Goal: Task Accomplishment & Management: Manage account settings

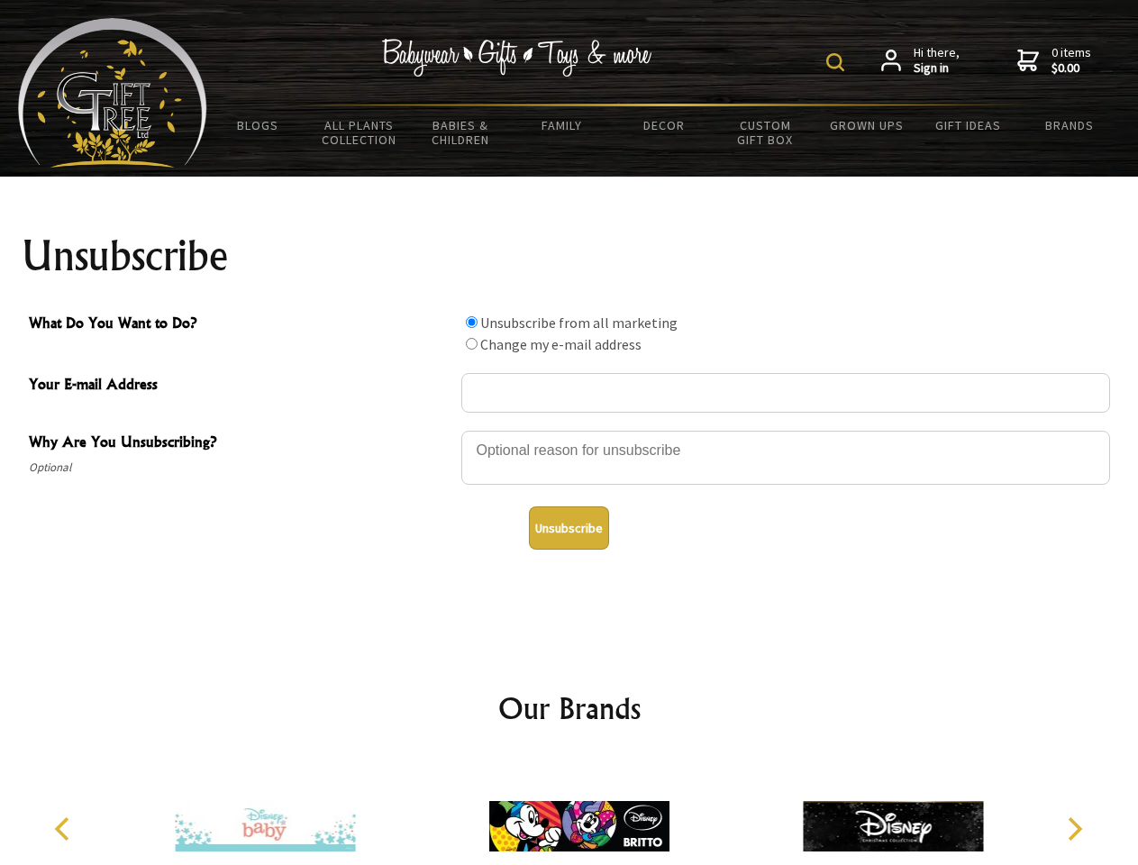
click at [838, 62] on img at bounding box center [835, 62] width 18 height 18
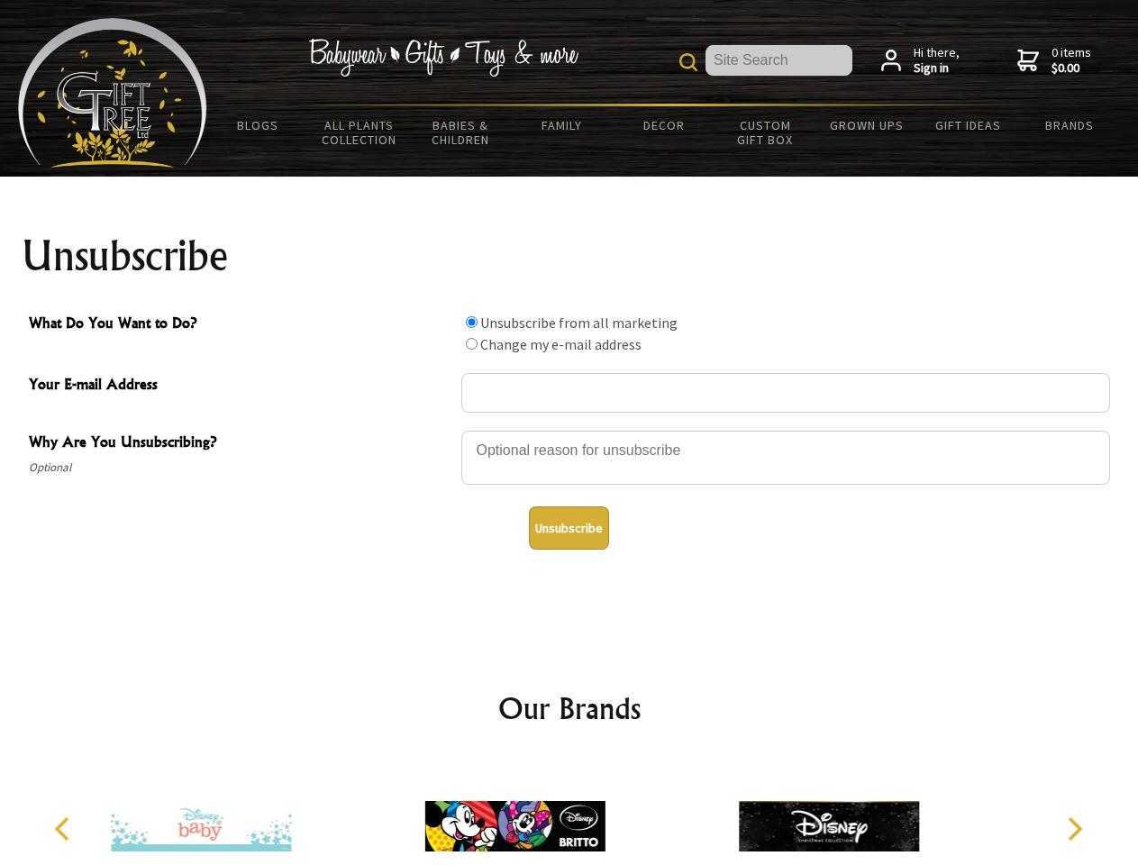
click at [569, 430] on div at bounding box center [785, 460] width 649 height 63
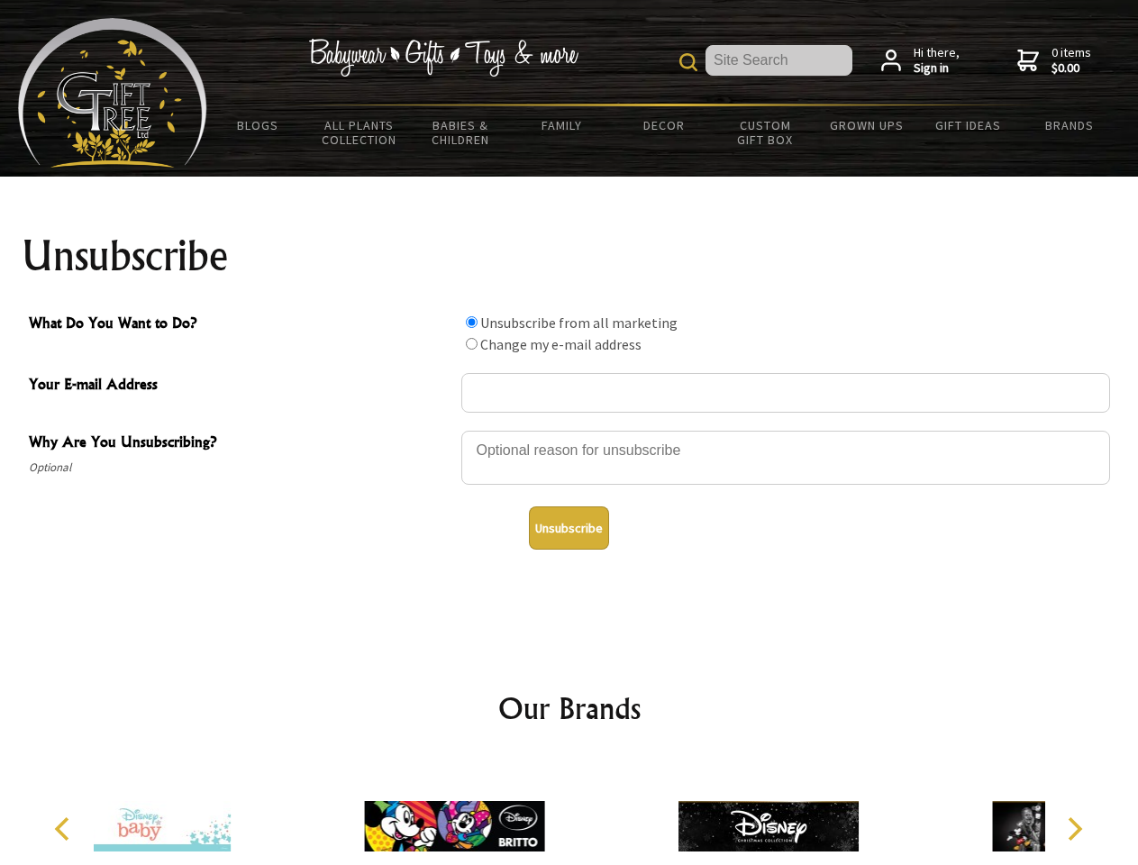
click at [471, 322] on input "What Do You Want to Do?" at bounding box center [472, 322] width 12 height 12
click at [471, 343] on input "What Do You Want to Do?" at bounding box center [472, 344] width 12 height 12
radio input "true"
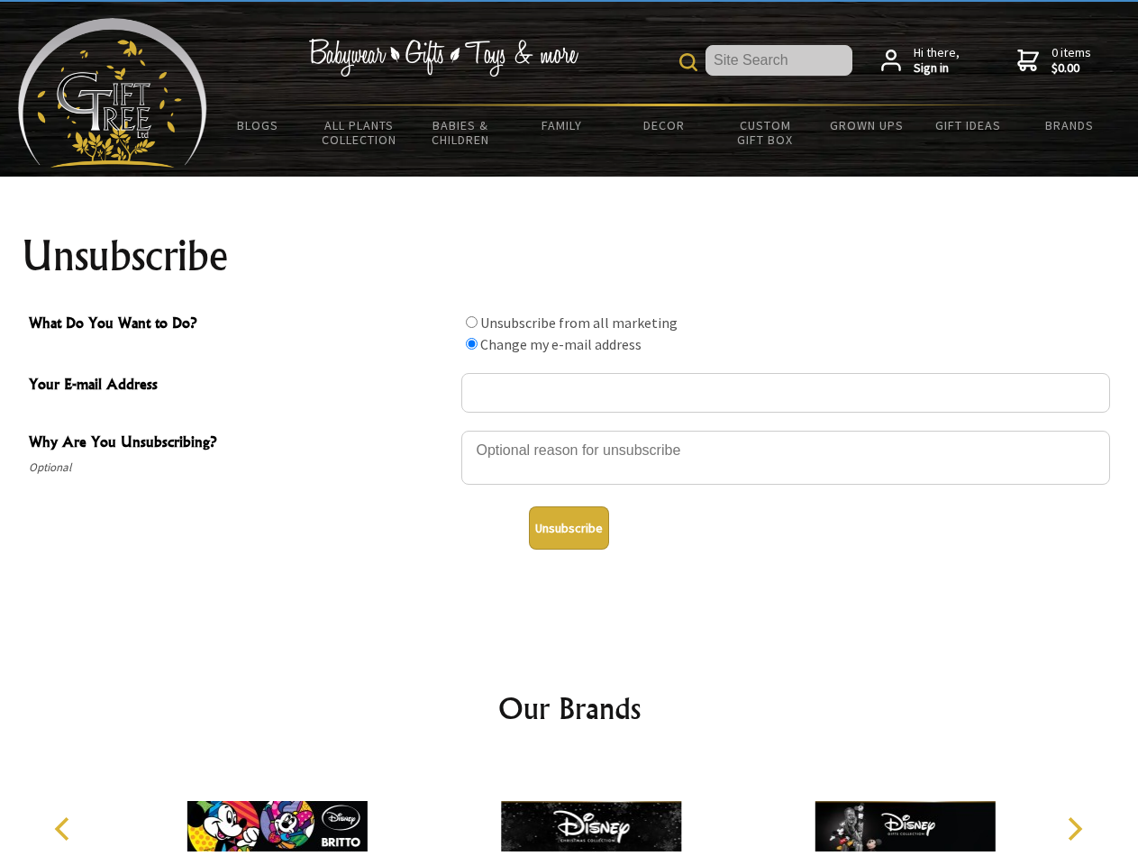
click at [569, 528] on button "Unsubscribe" at bounding box center [569, 527] width 80 height 43
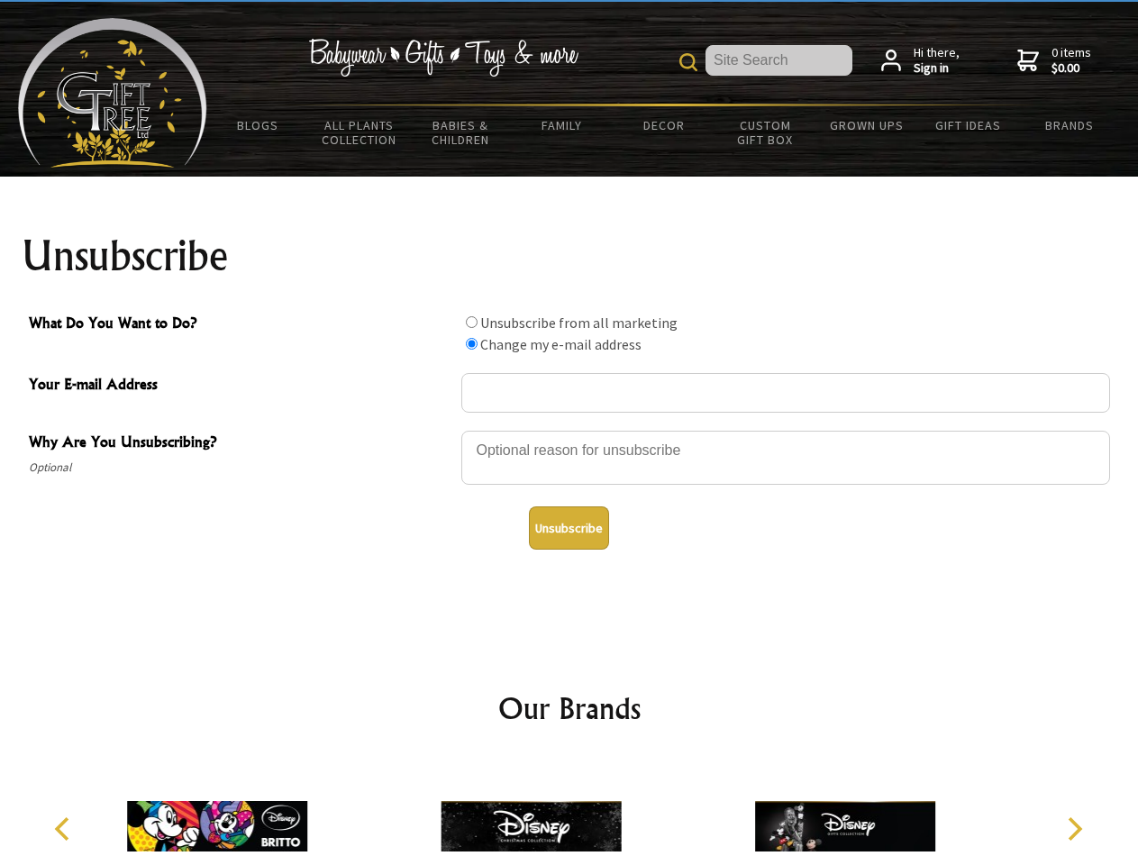
click at [65, 829] on icon "Previous" at bounding box center [63, 828] width 23 height 23
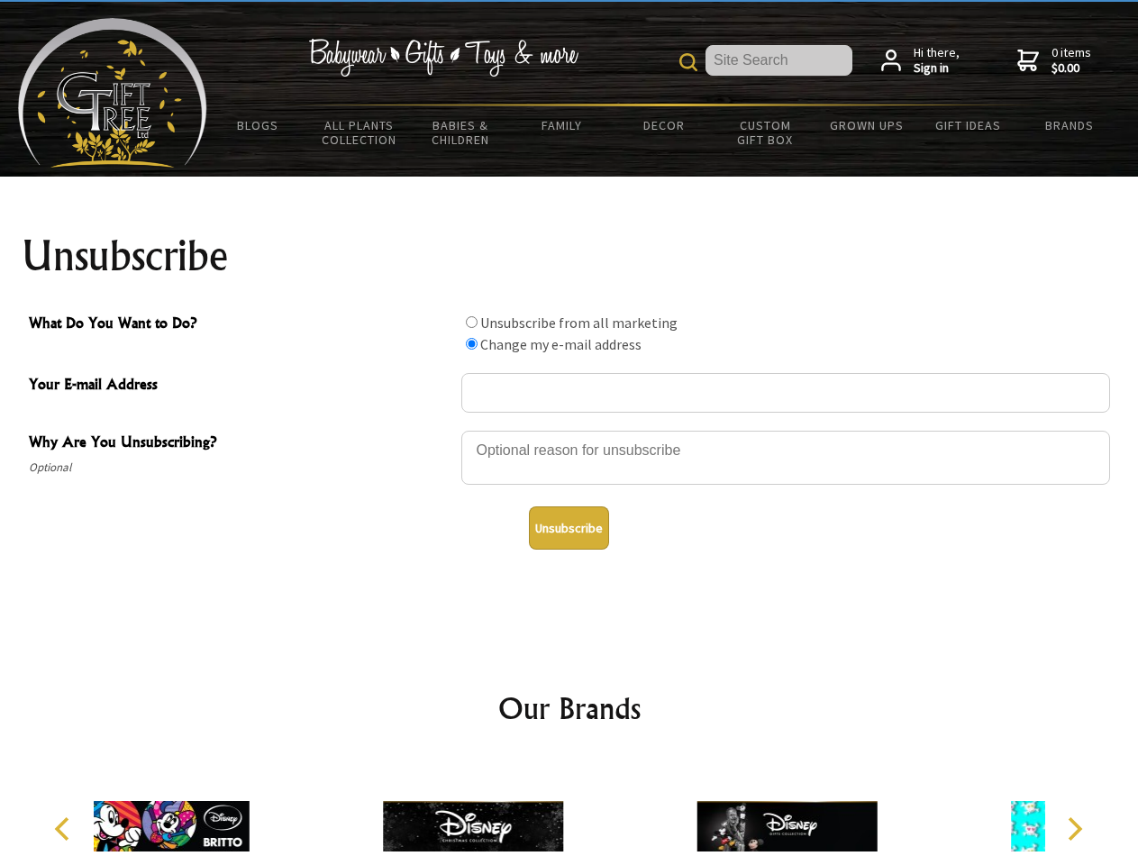
click at [1074, 829] on icon "Next" at bounding box center [1072, 828] width 23 height 23
